Goal: Navigation & Orientation: Find specific page/section

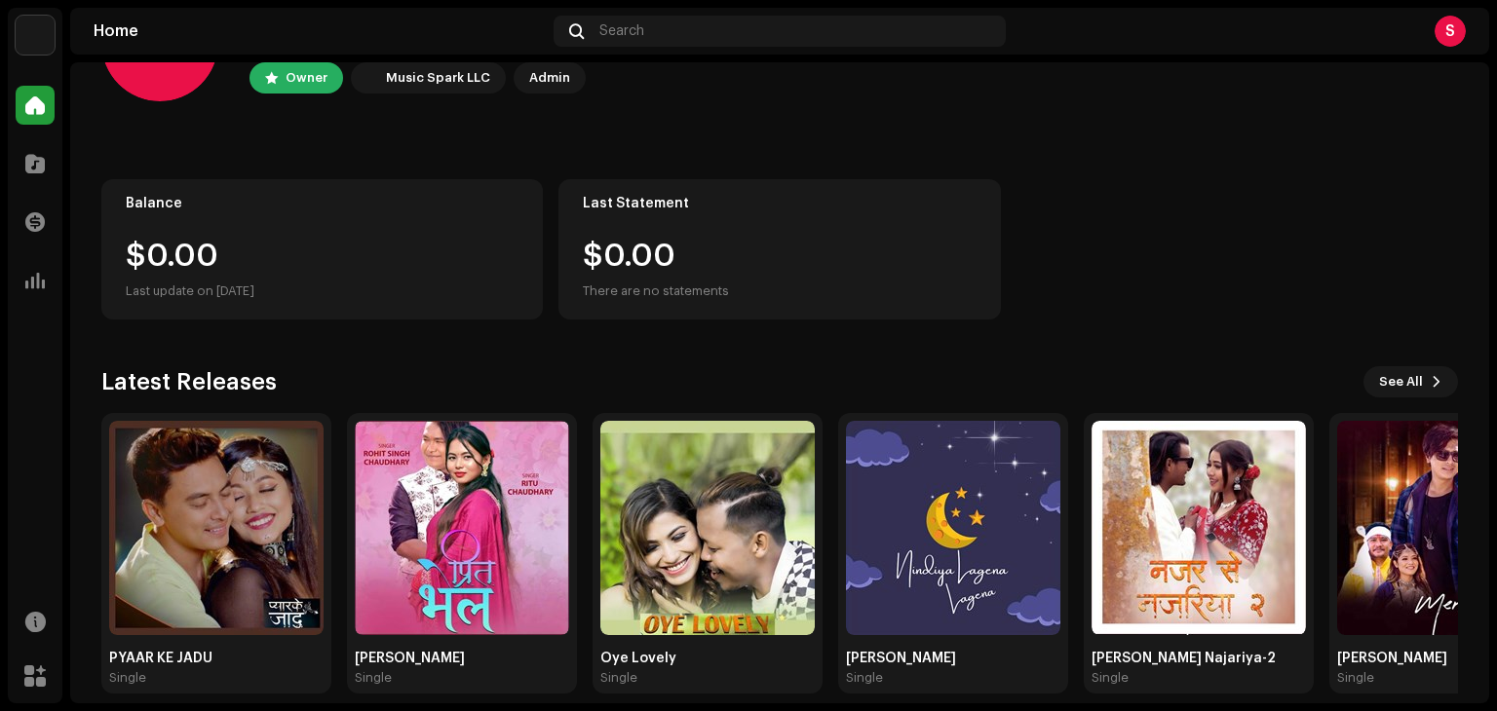
scroll to position [131, 0]
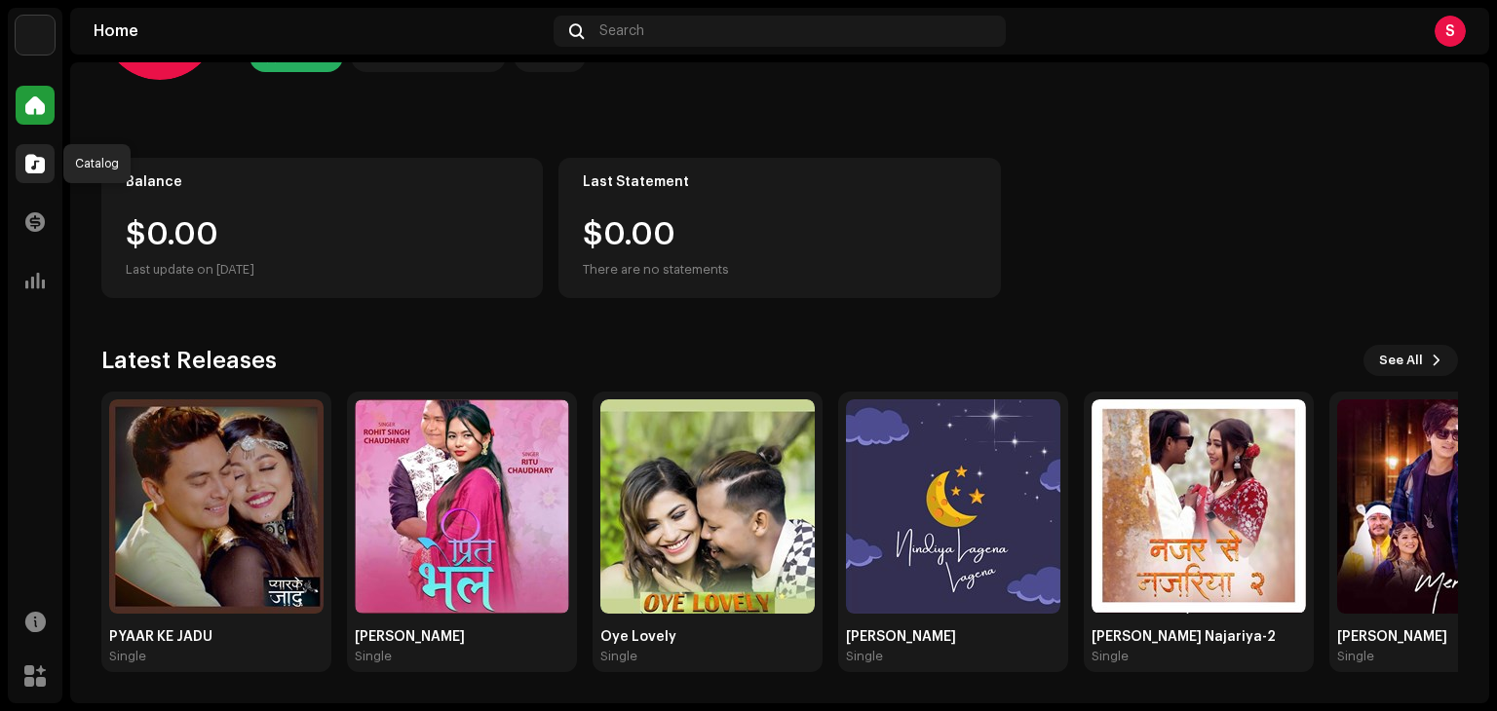
click at [23, 165] on div at bounding box center [35, 163] width 39 height 39
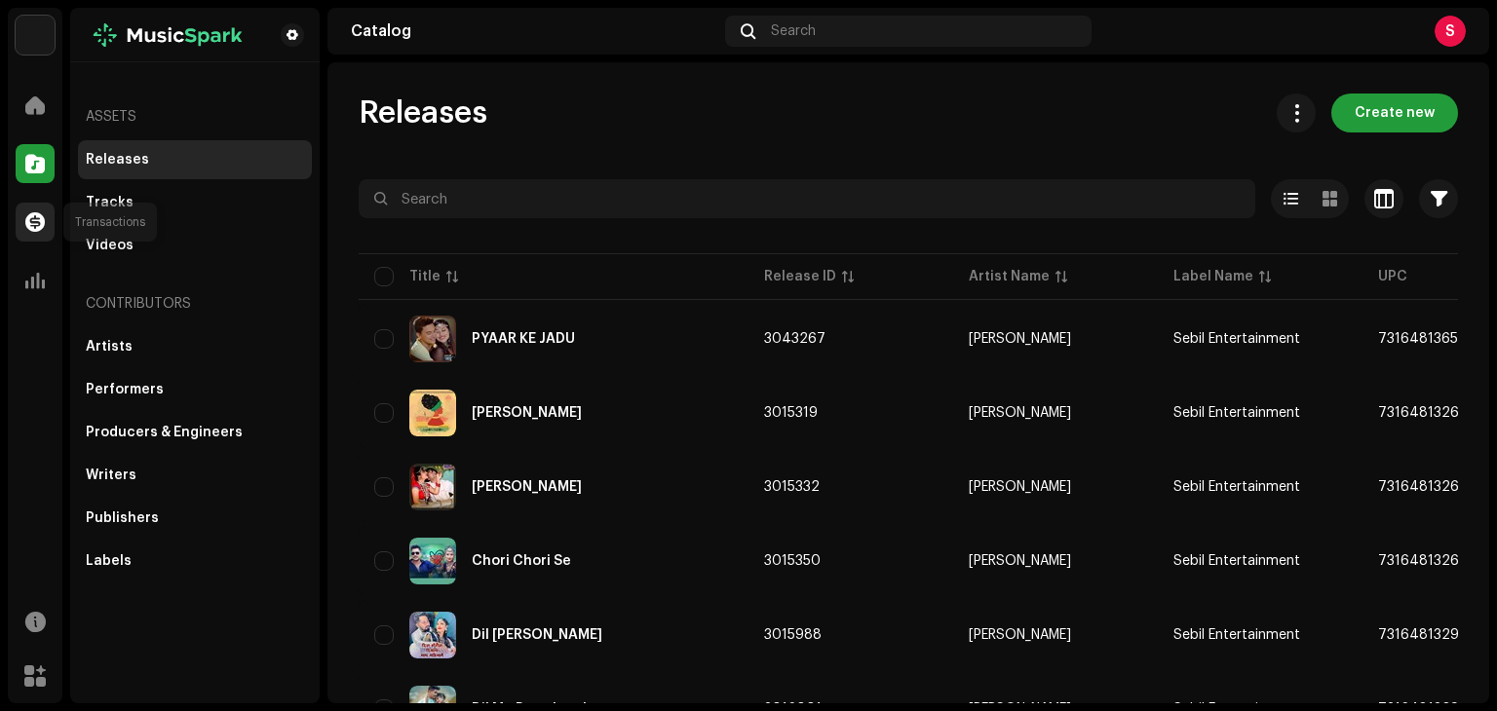
click at [22, 228] on div at bounding box center [35, 222] width 39 height 39
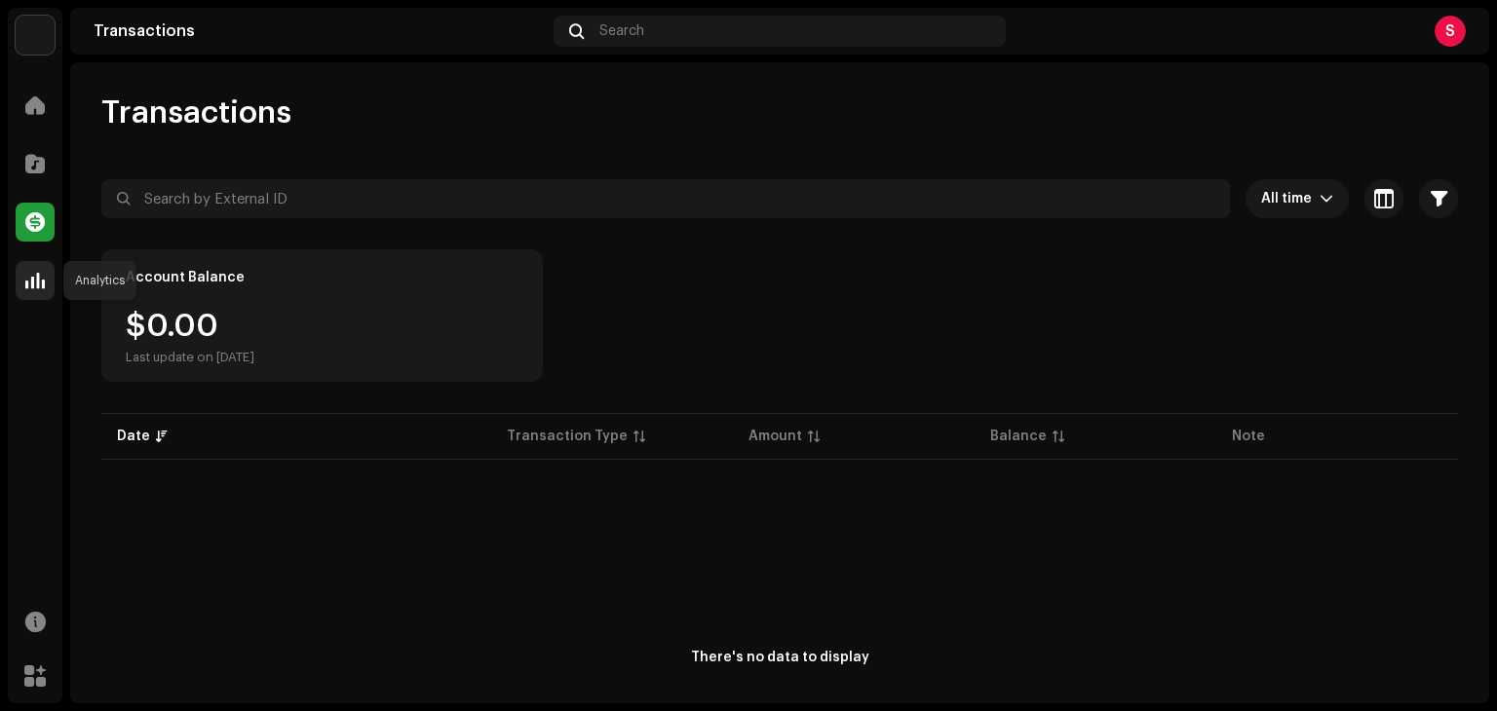
click at [35, 269] on div at bounding box center [35, 280] width 39 height 39
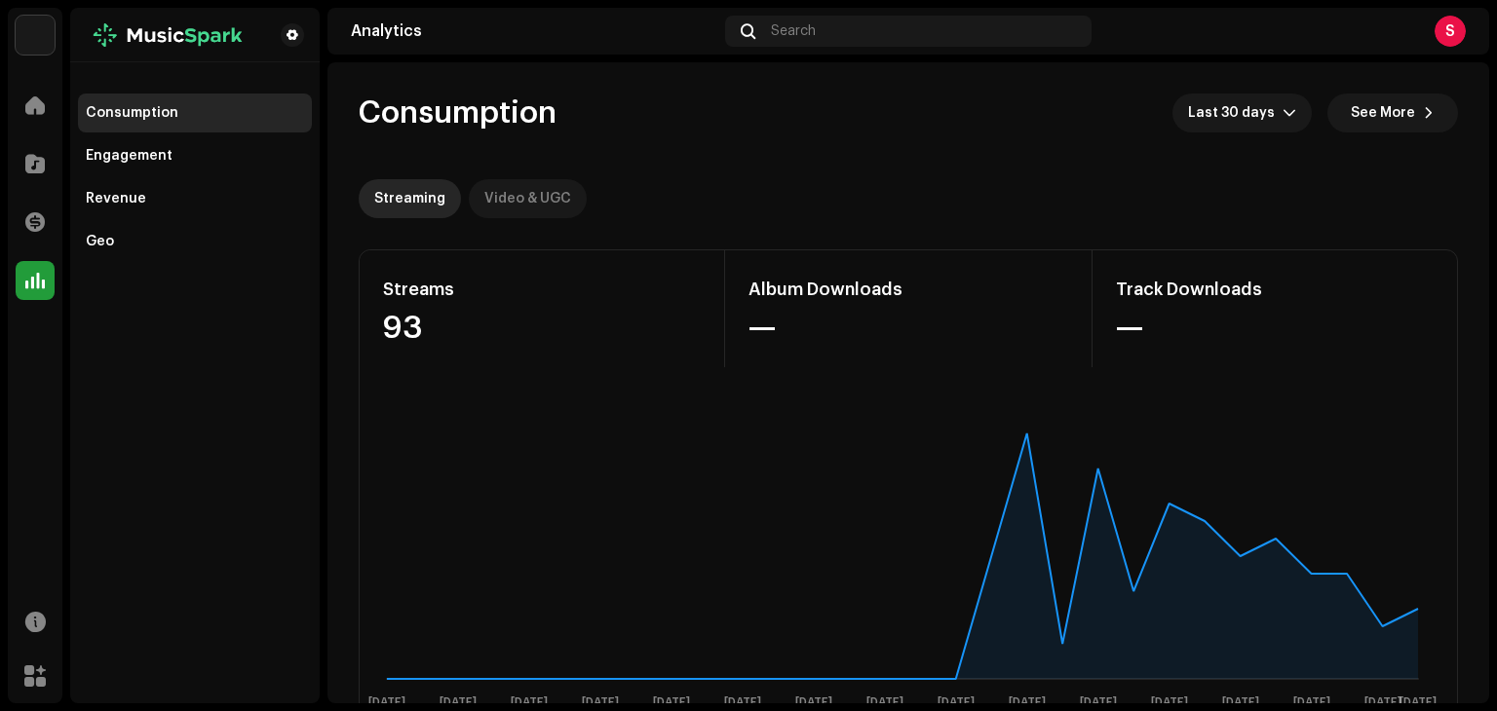
click at [514, 209] on div "Video & UGC" at bounding box center [527, 198] width 87 height 39
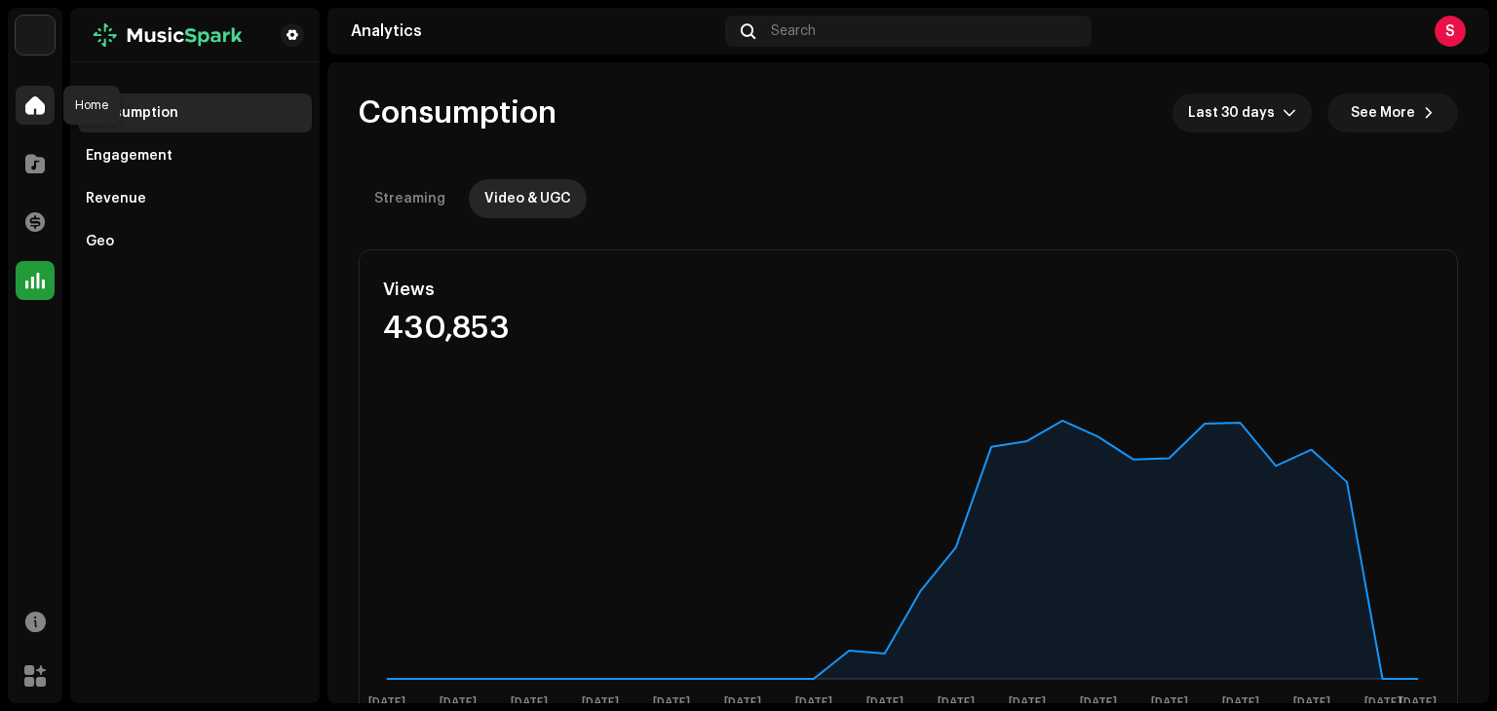
click at [27, 117] on div at bounding box center [35, 105] width 39 height 39
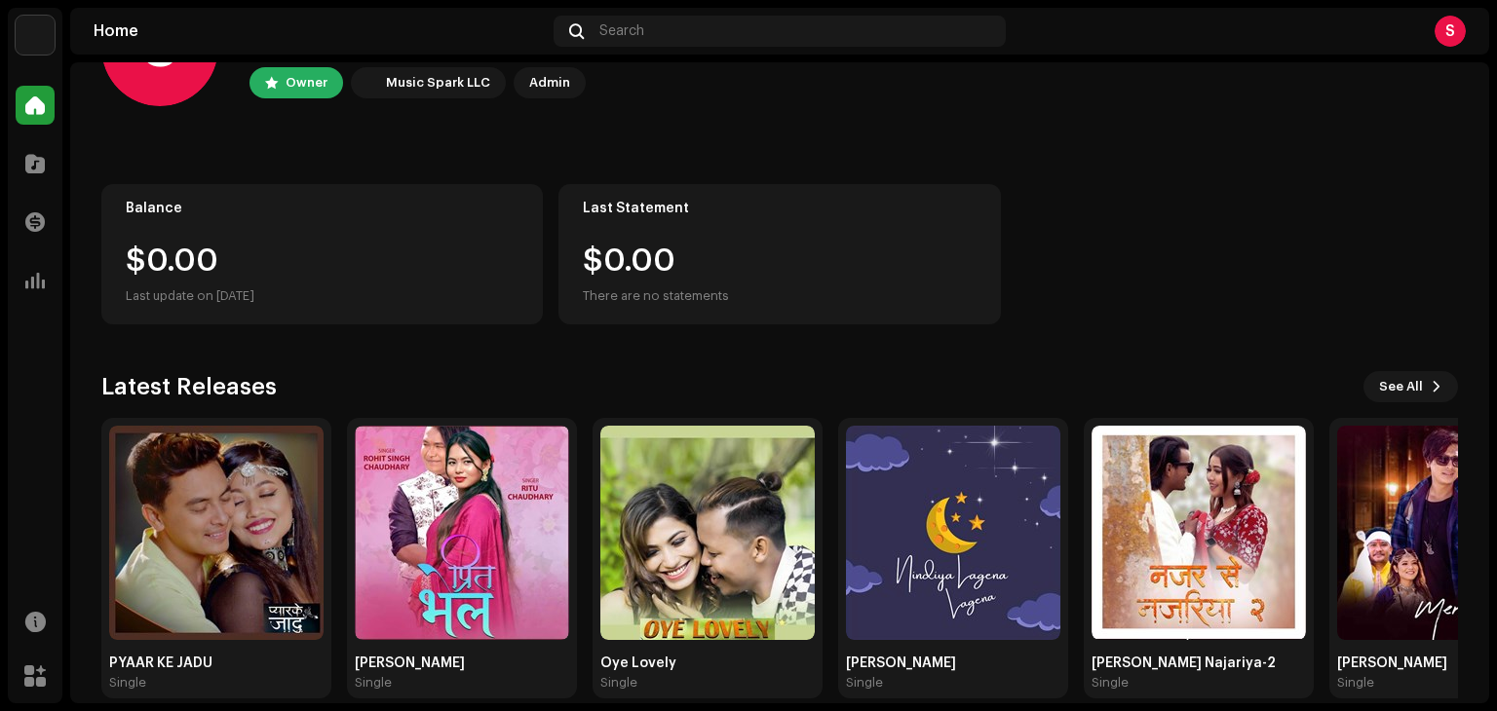
scroll to position [131, 0]
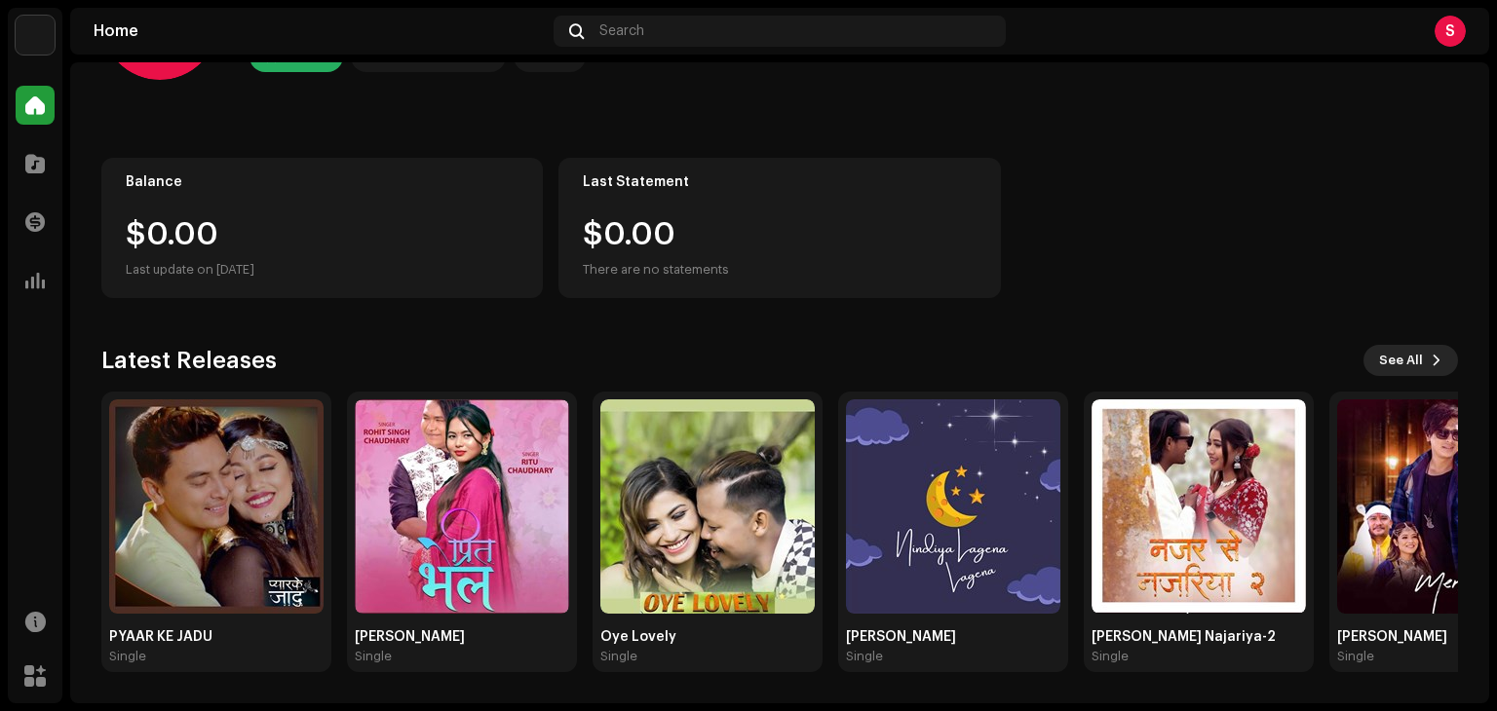
click at [1402, 372] on span "See All" at bounding box center [1401, 360] width 44 height 39
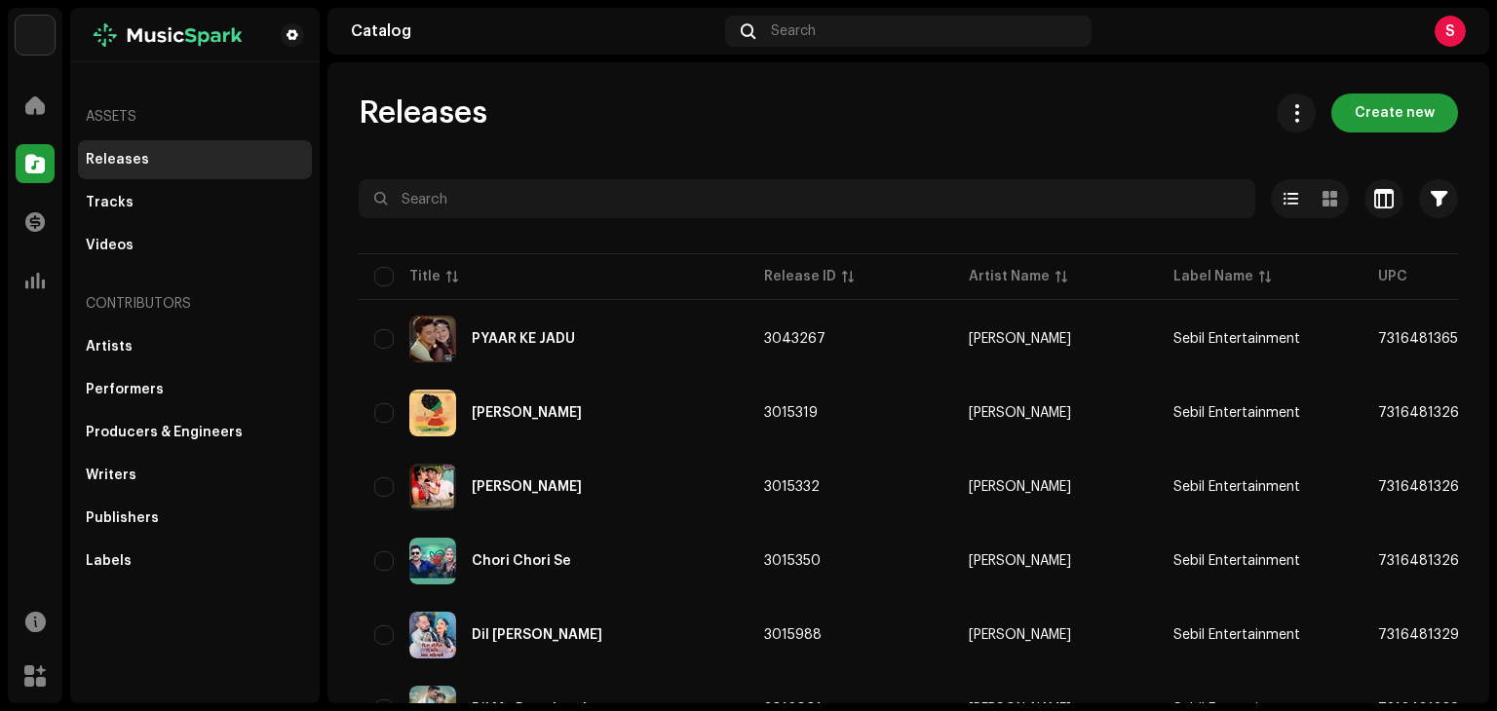
click at [584, 132] on div "Releases Create new" at bounding box center [908, 113] width 1099 height 39
click at [36, 108] on span at bounding box center [34, 105] width 19 height 16
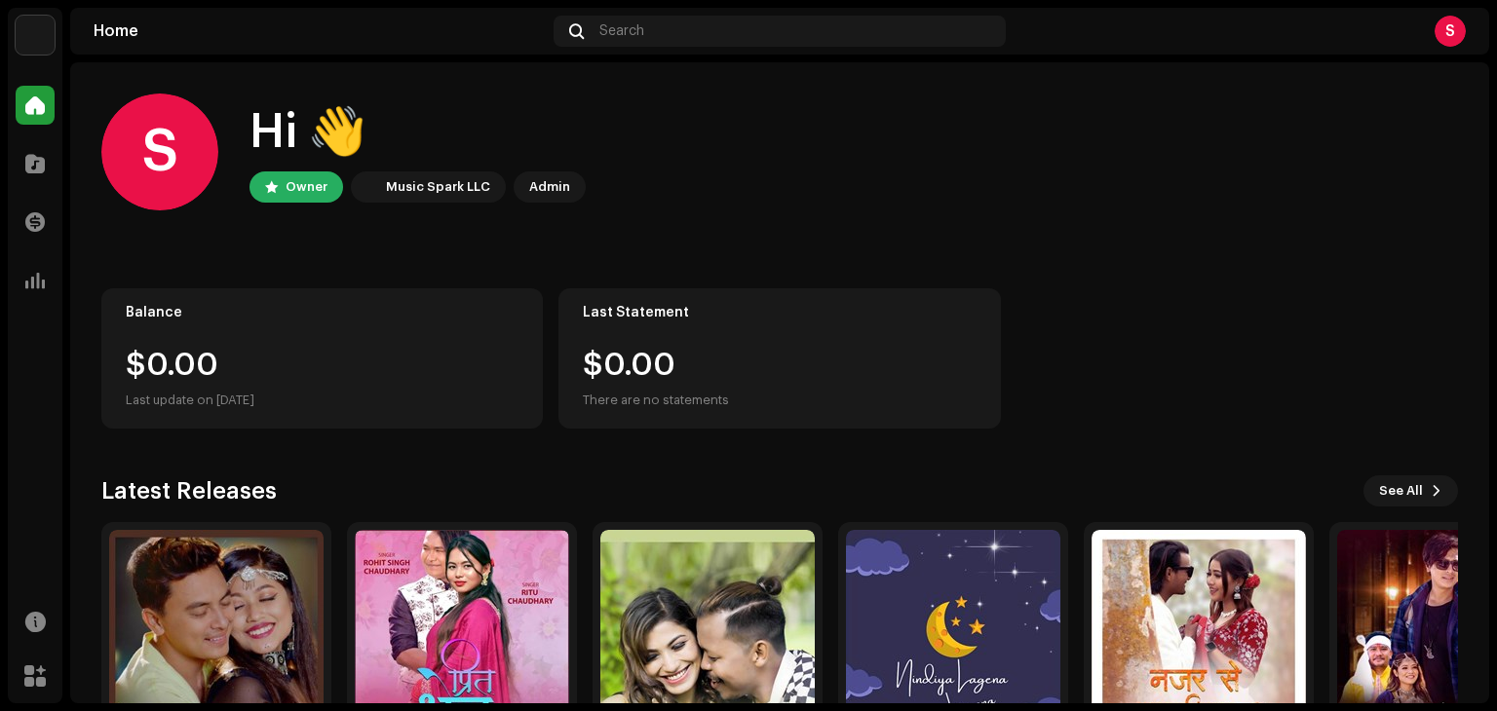
click at [1449, 32] on div "S" at bounding box center [1449, 31] width 31 height 31
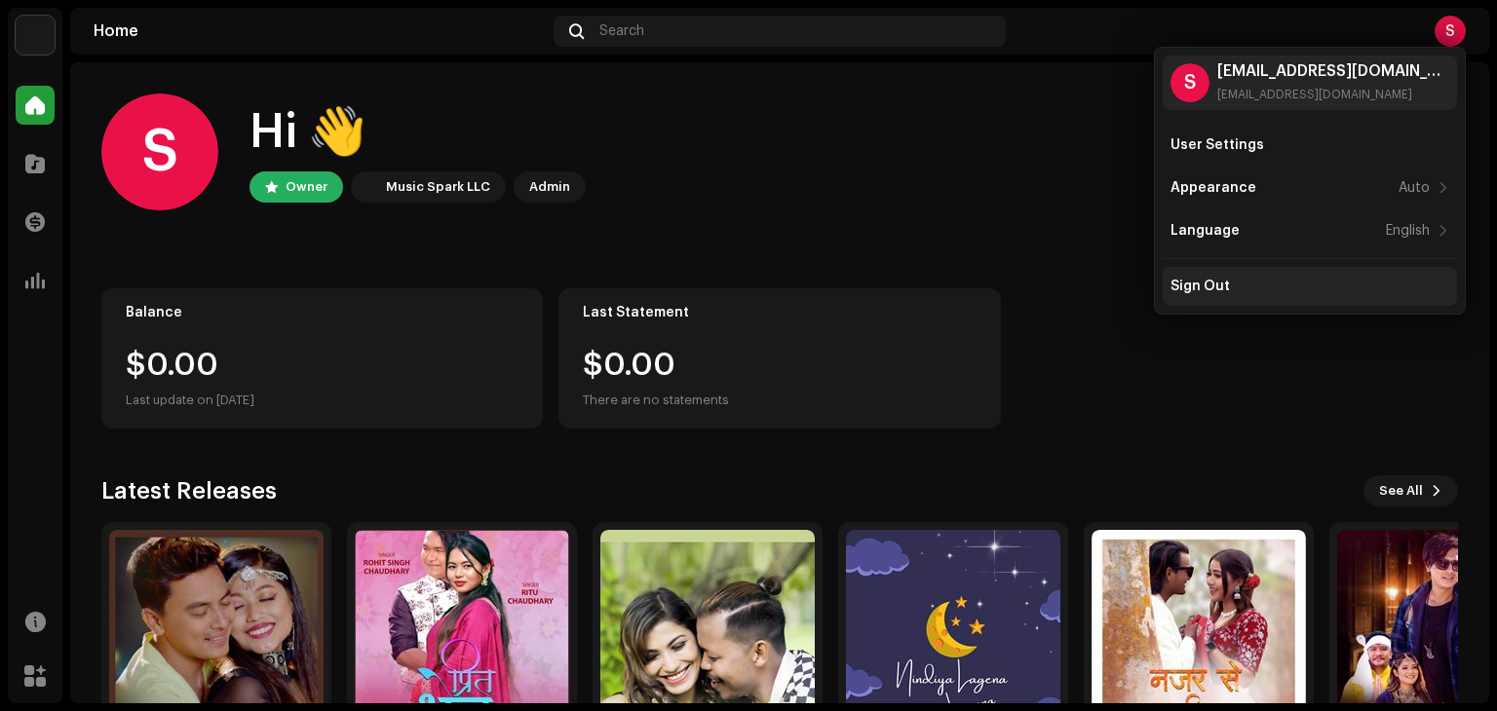
click at [1292, 279] on div "Sign Out" at bounding box center [1309, 287] width 279 height 16
